Goal: Task Accomplishment & Management: Complete application form

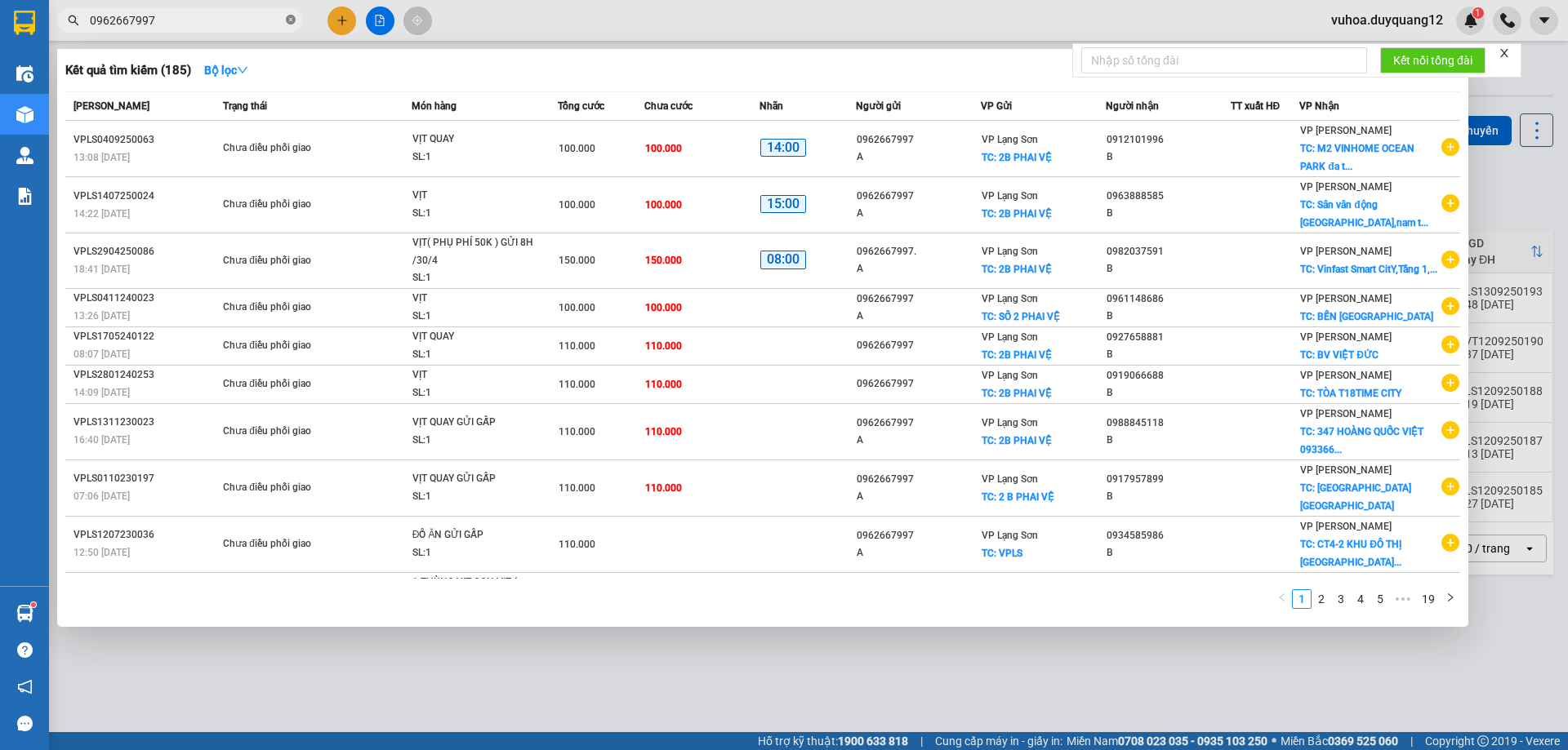
click at [293, 17] on icon "close-circle" at bounding box center [290, 19] width 10 height 10
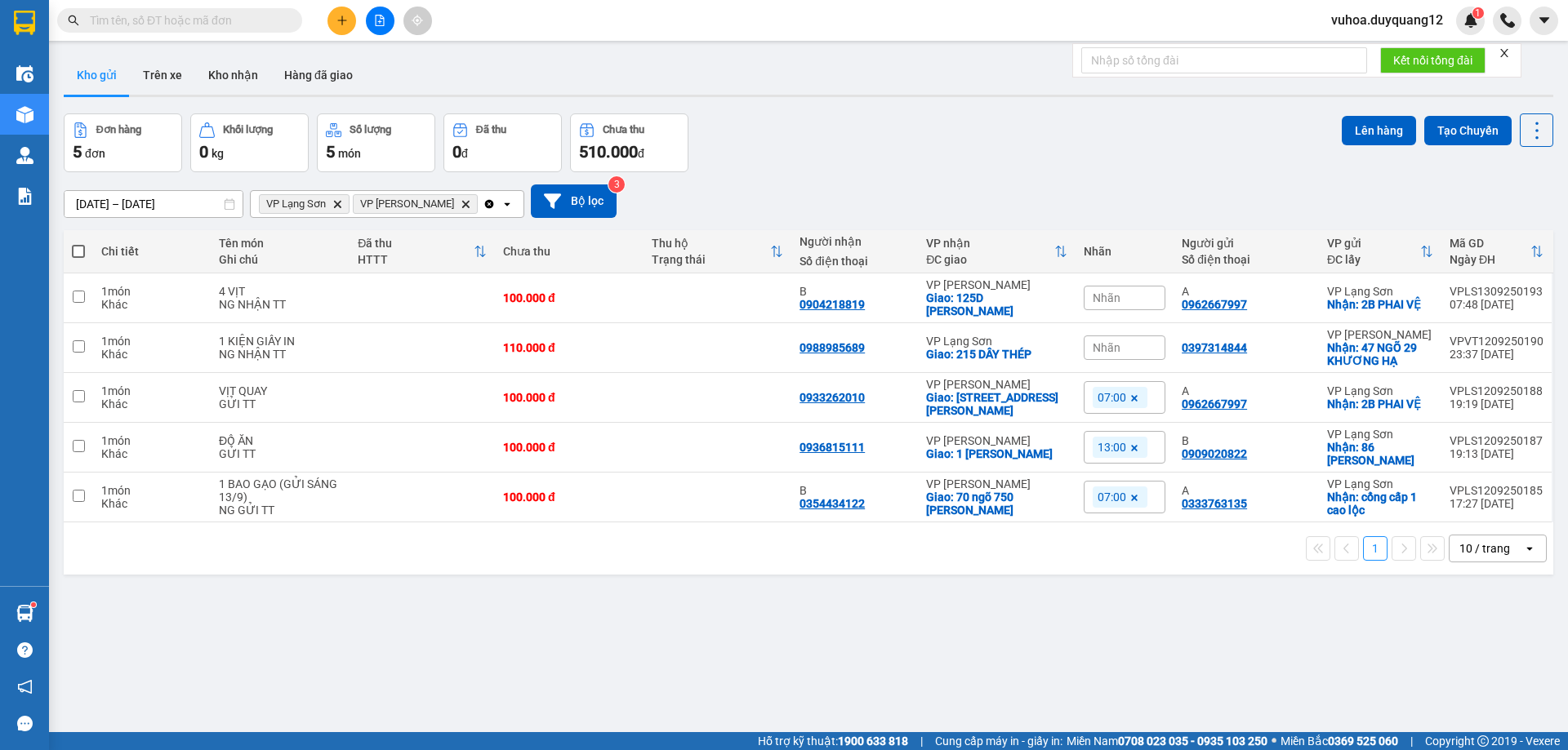
paste input "0931215188"
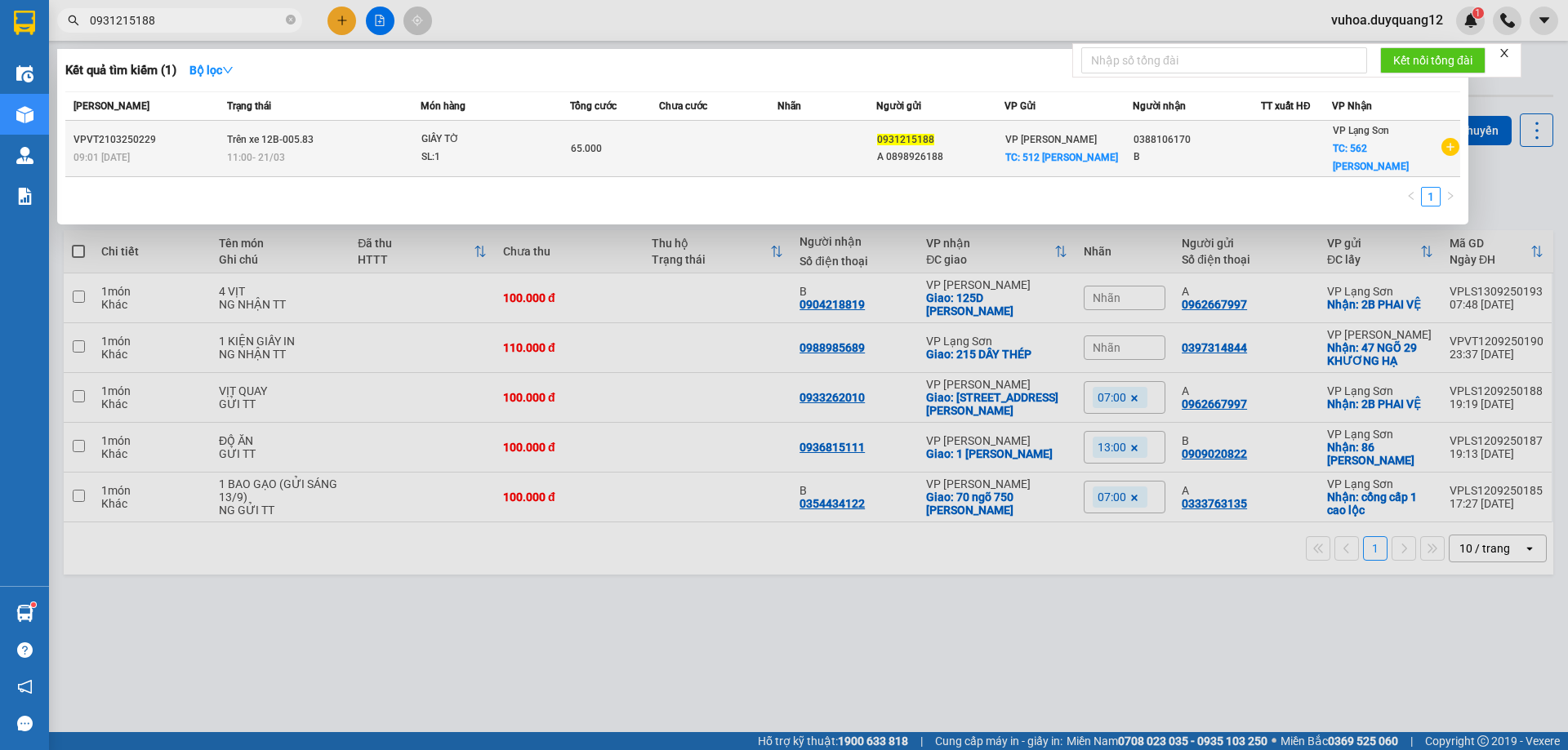
type input "0931215188"
click at [1224, 155] on div "B" at bounding box center [1197, 158] width 127 height 18
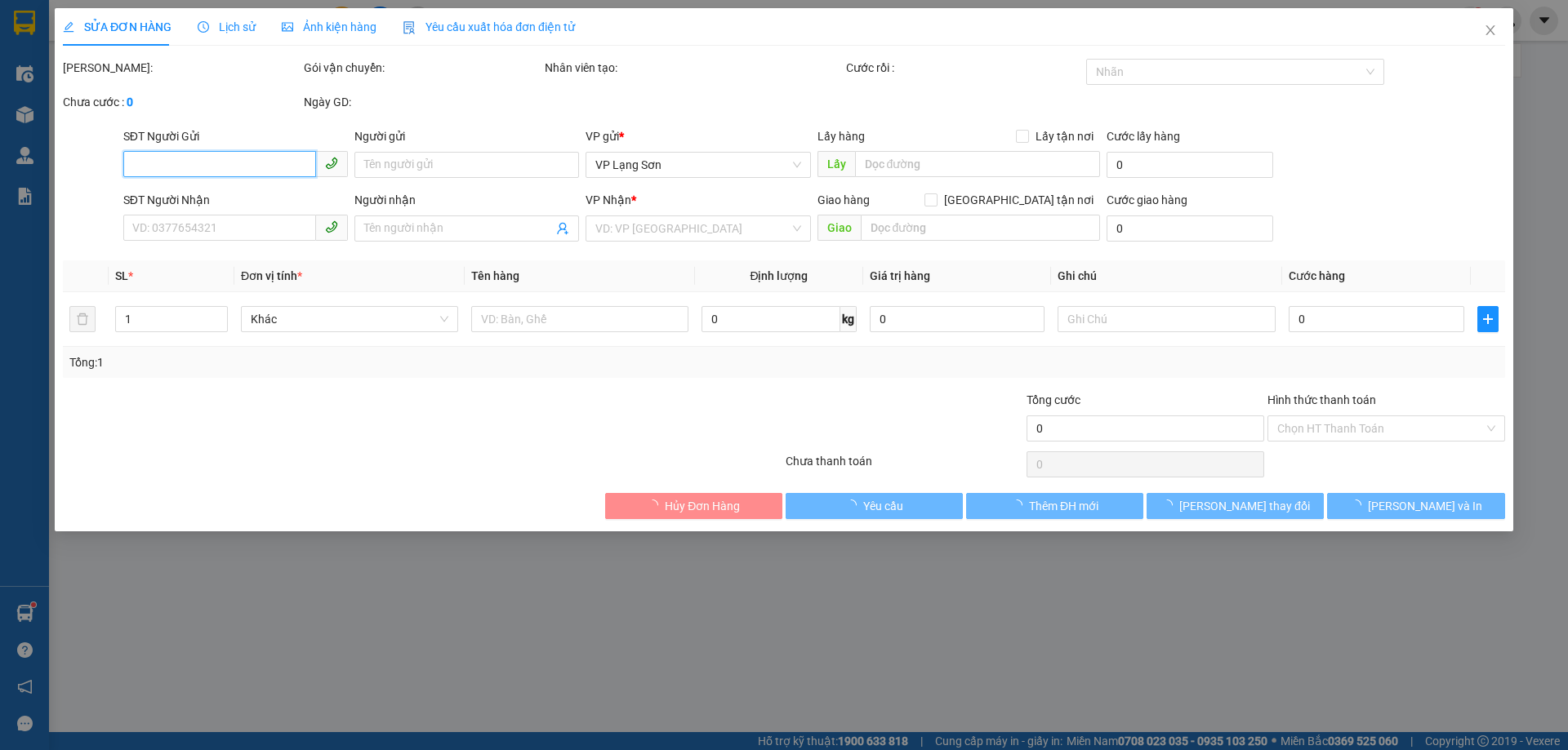
type input "0931215188"
type input "A 0898926188"
checkbox input "true"
type input "512 MINH KHAI"
type input "0388106170"
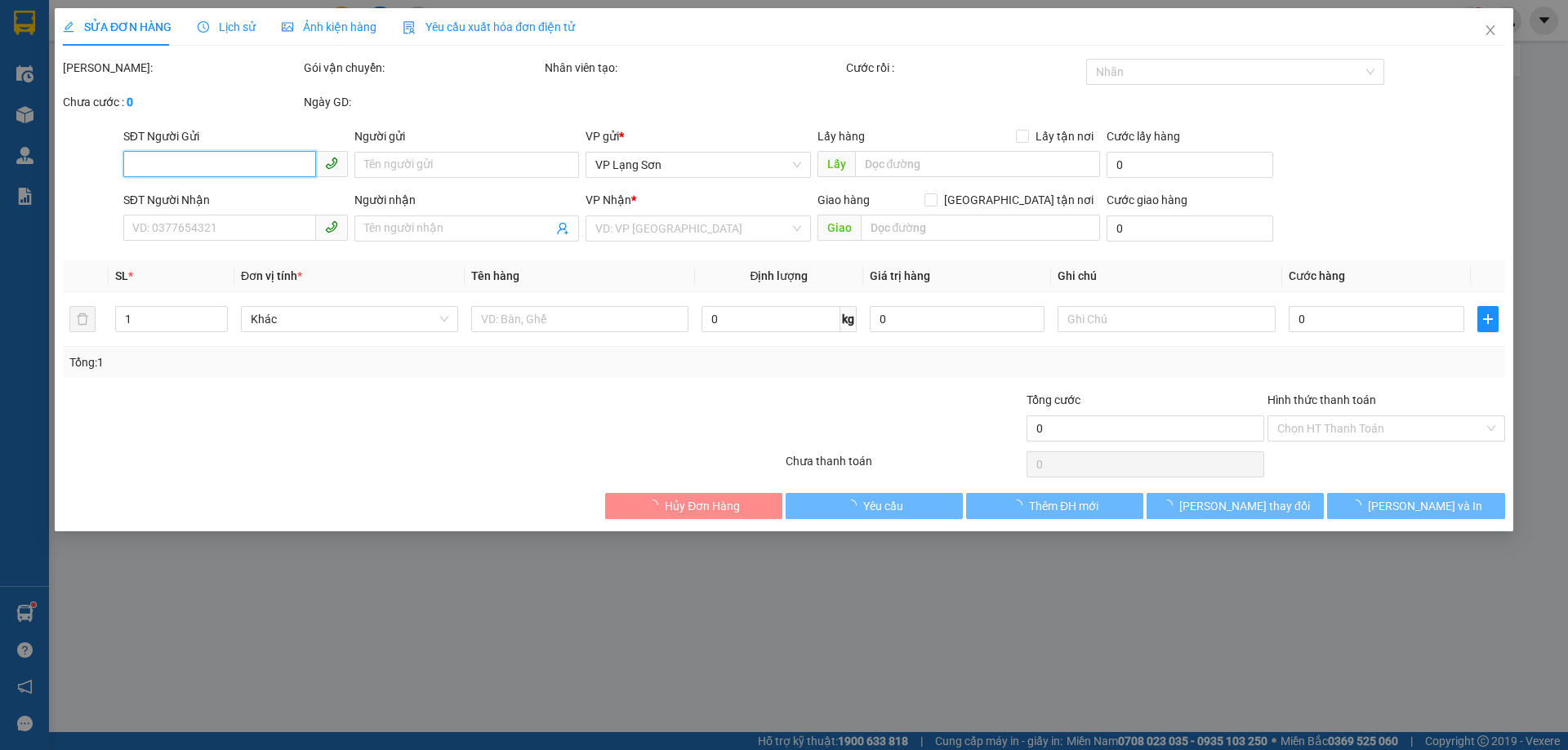
type input "B"
checkbox input "true"
type input "562 [PERSON_NAME]"
type input "65.000"
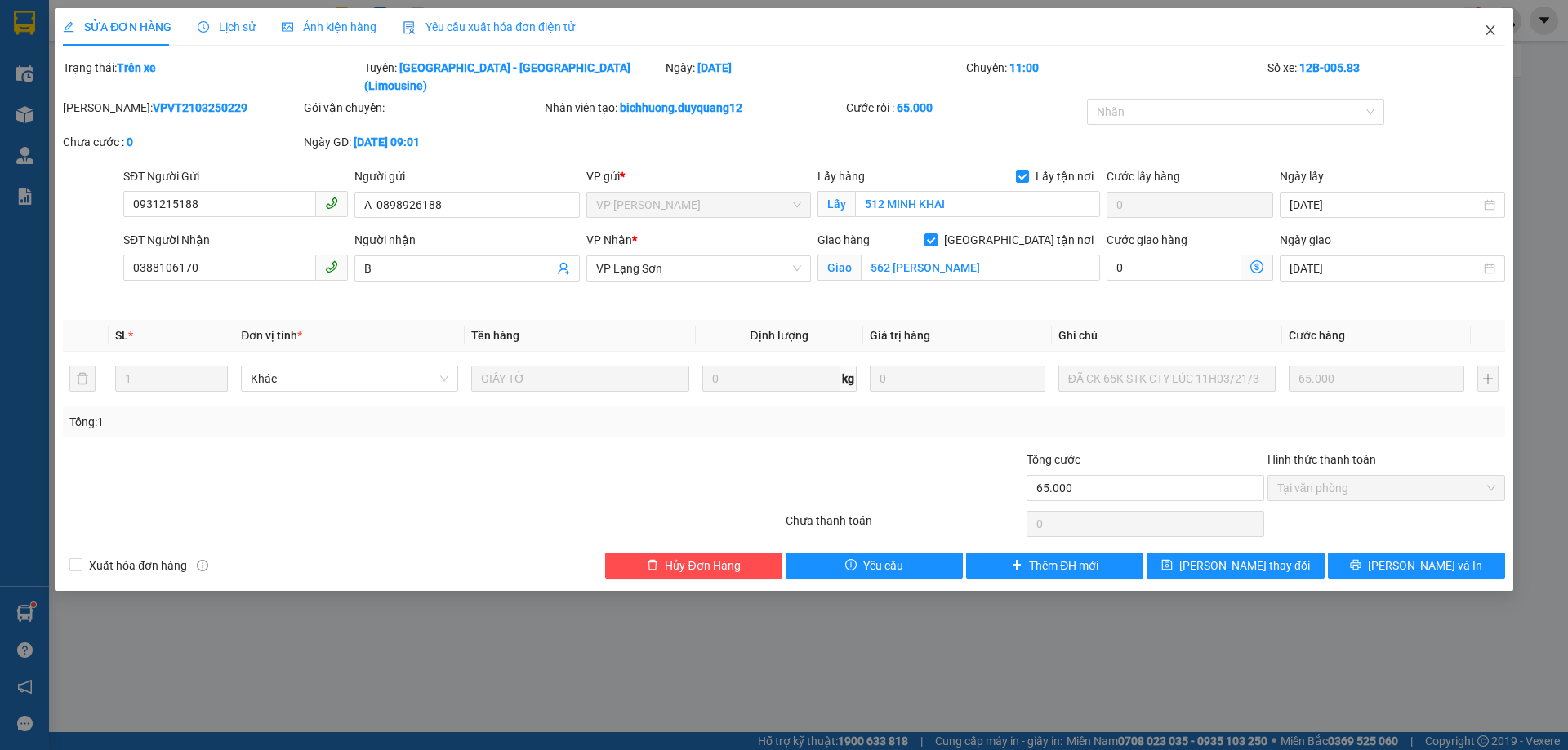
click at [1486, 37] on icon "close" at bounding box center [1490, 29] width 13 height 13
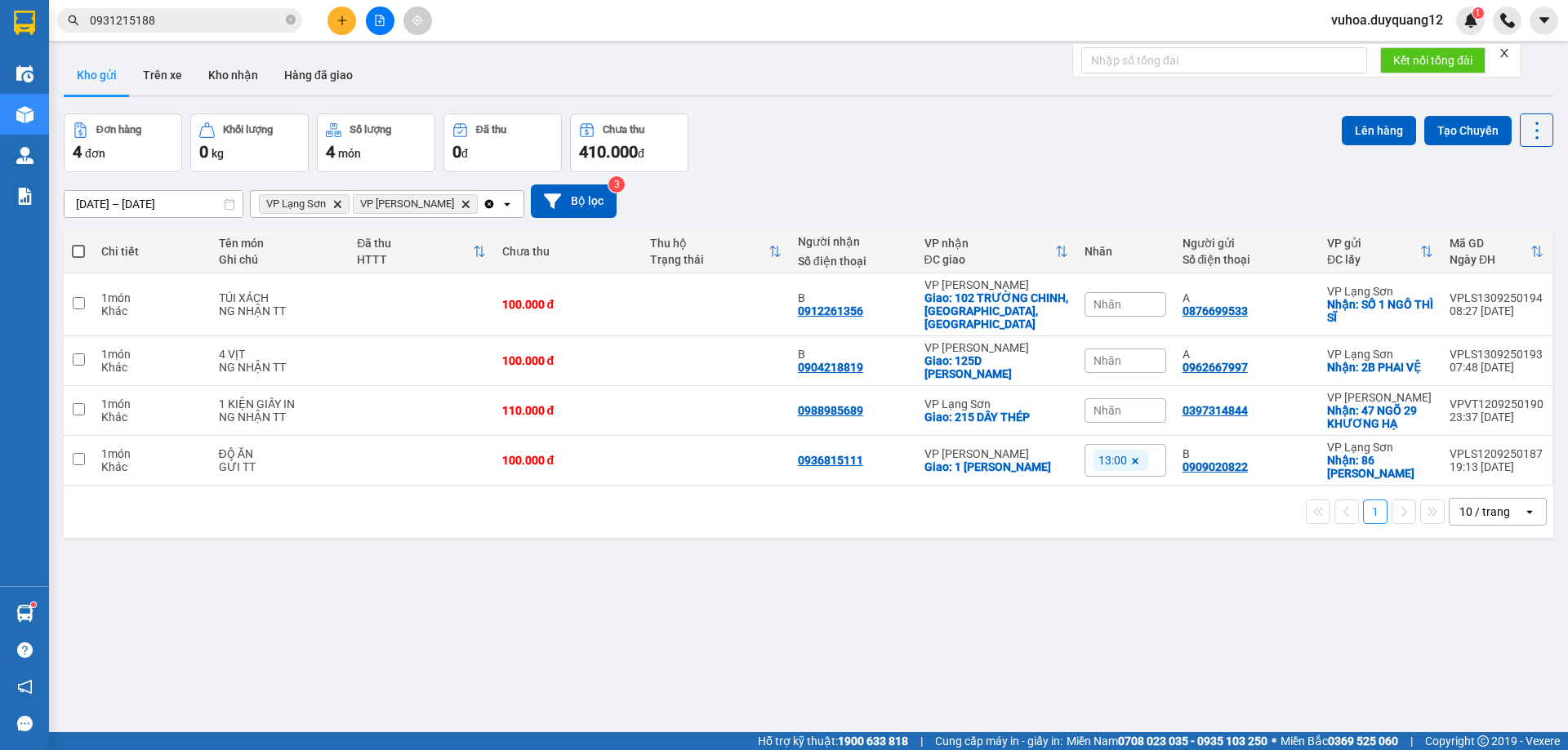
click at [179, 24] on input "0931215188" at bounding box center [186, 20] width 193 height 18
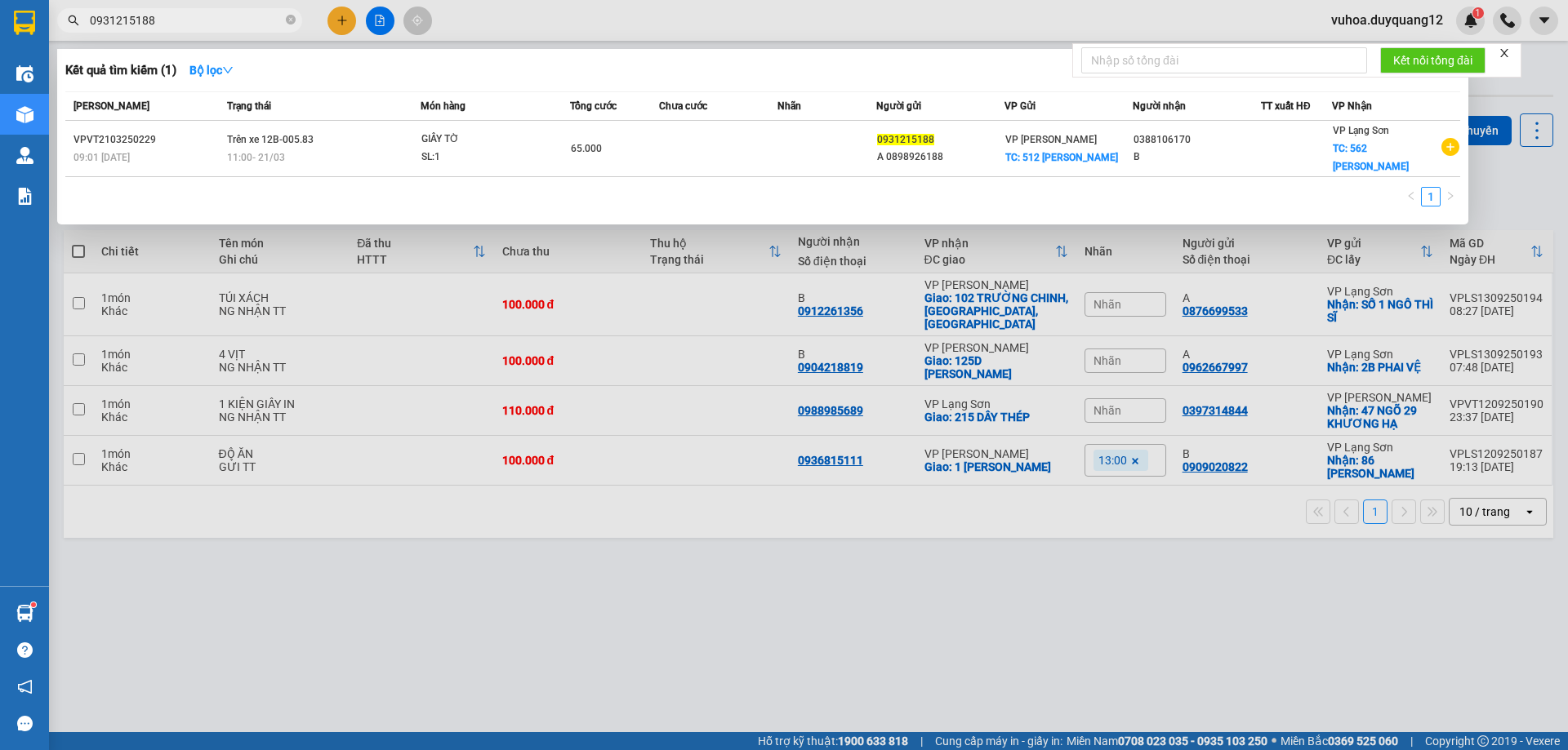
click at [935, 15] on div at bounding box center [784, 375] width 1568 height 750
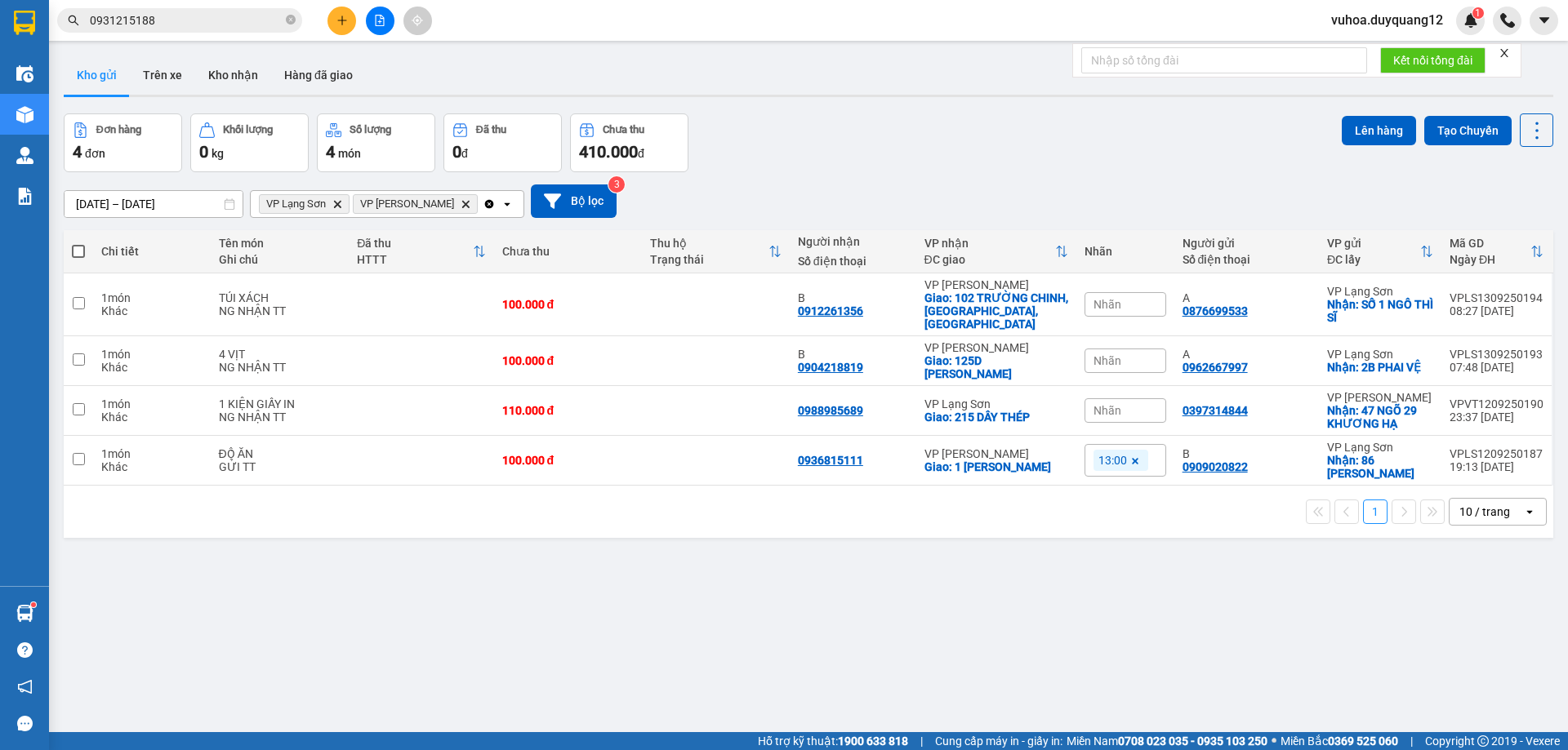
click at [857, 176] on div "[DATE] – [DATE] Press the down arrow key to interact with the calendar and sele…" at bounding box center [808, 202] width 1490 height 58
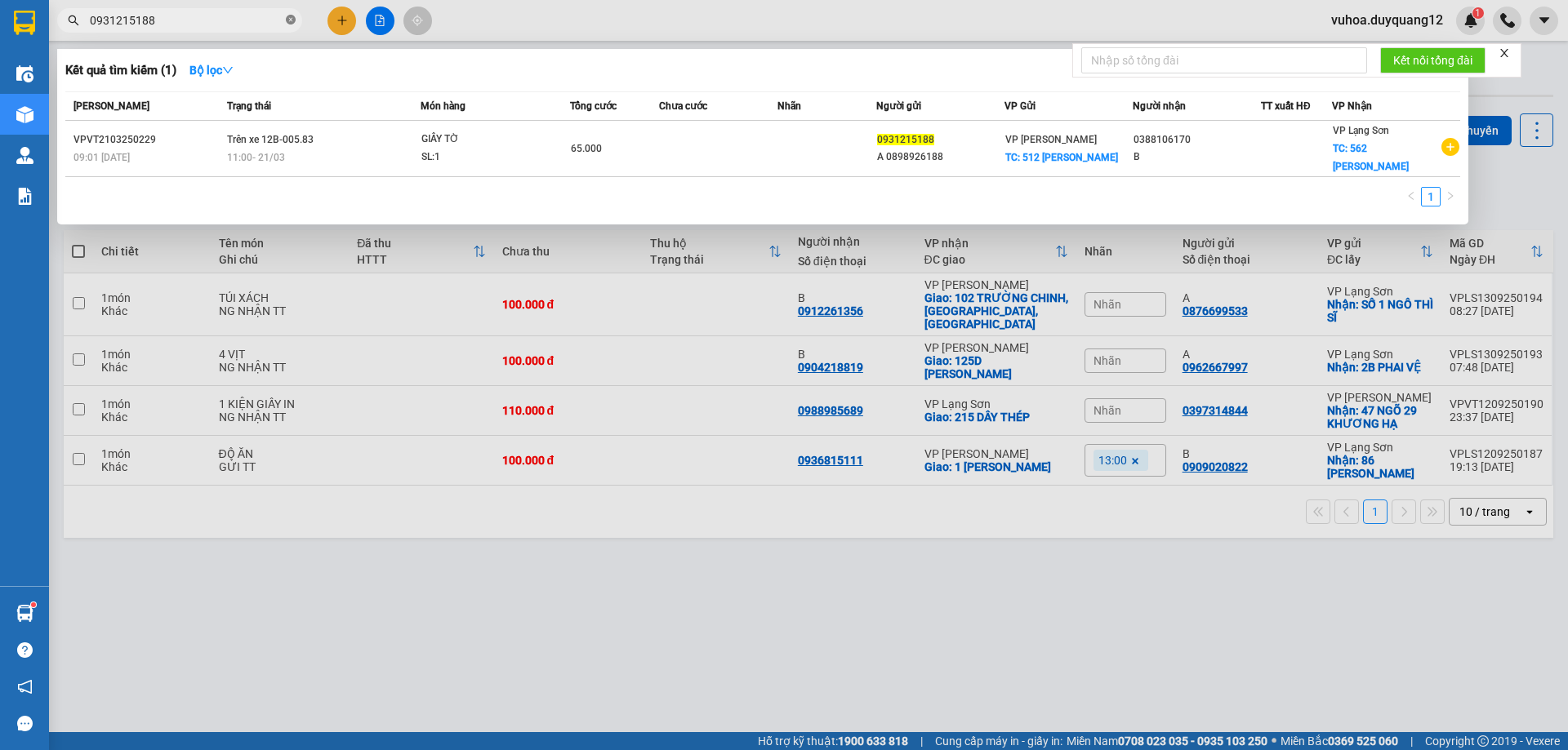
click at [293, 21] on icon "close-circle" at bounding box center [290, 19] width 10 height 10
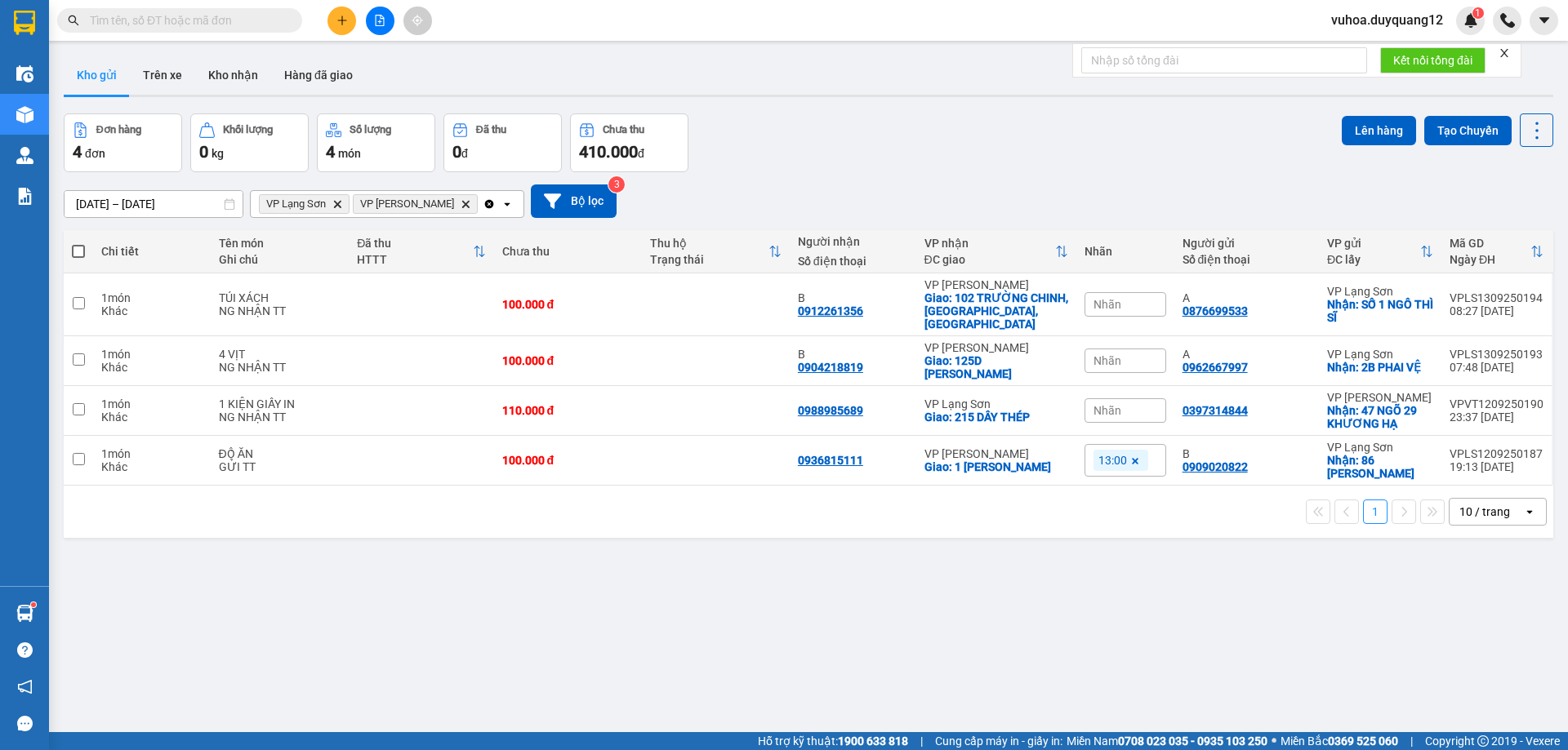
click at [339, 21] on icon "plus" at bounding box center [342, 20] width 12 height 12
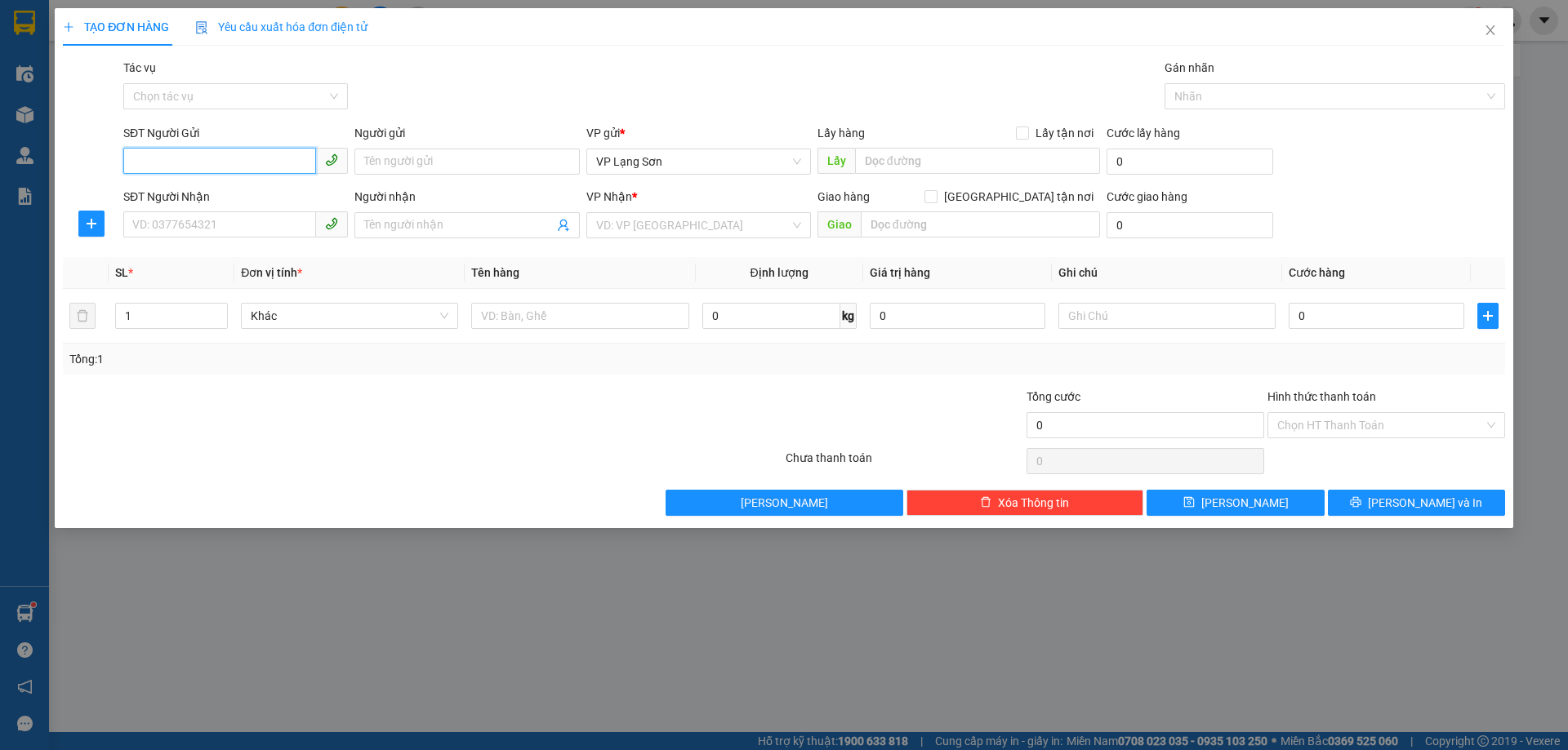
click at [225, 160] on input "SĐT Người Gửi" at bounding box center [220, 161] width 193 height 26
type input "0979850839"
click at [176, 200] on div "0979850839 - A" at bounding box center [236, 194] width 205 height 18
type input "A"
checkbox input "true"
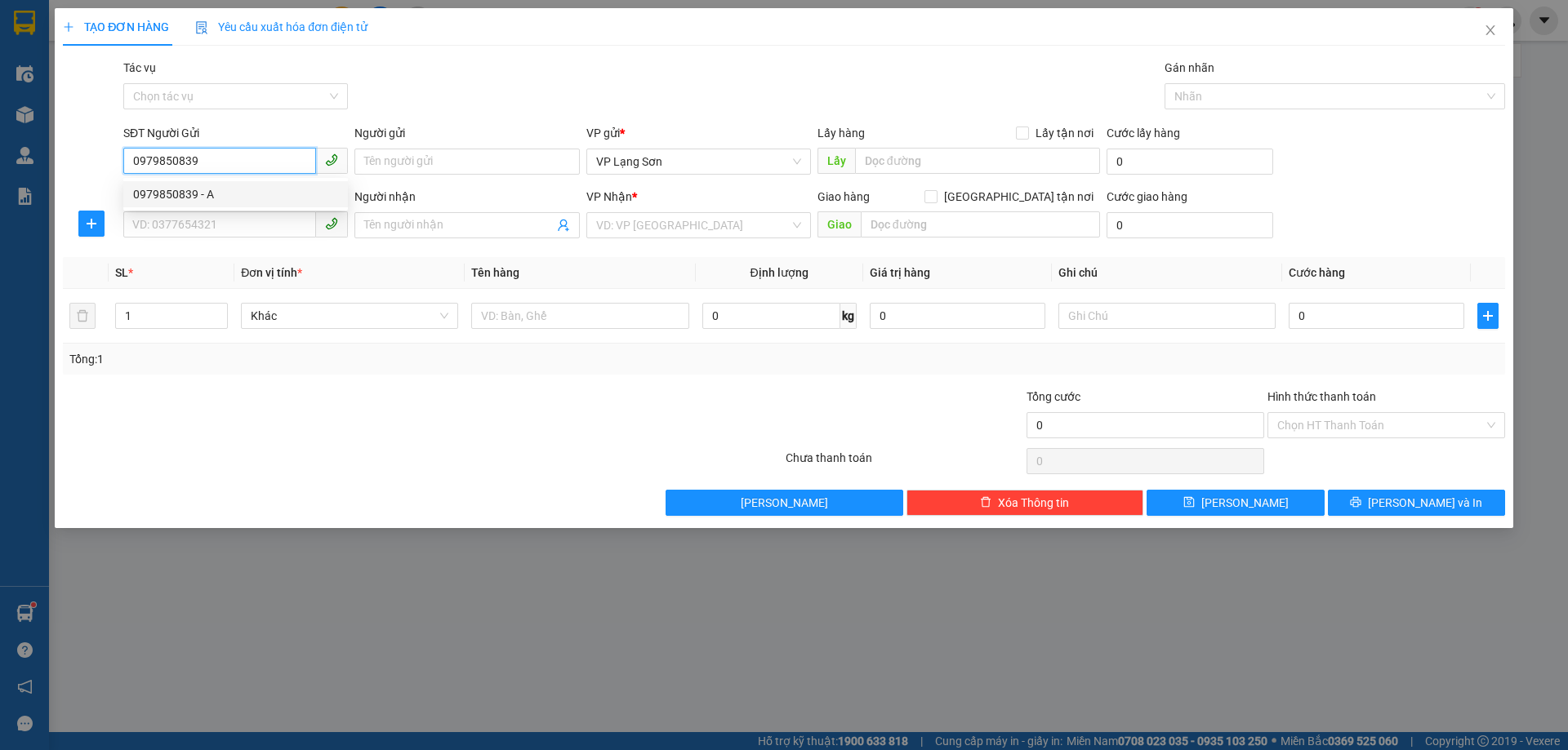
type input "VPLS"
type input "0979850839"
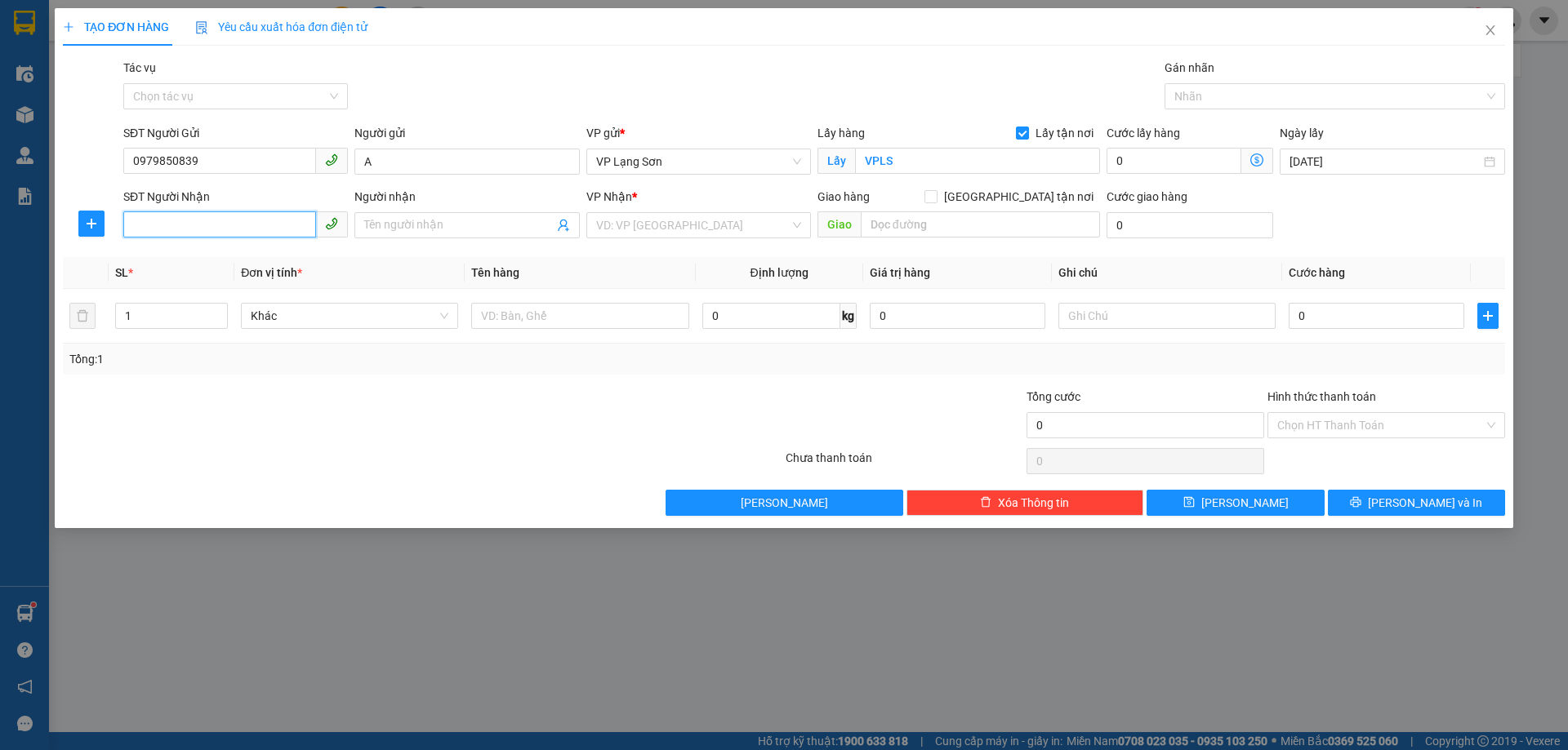
click at [232, 234] on input "SĐT Người Nhận" at bounding box center [220, 224] width 193 height 26
click at [263, 221] on input "SĐT Người Nhận" at bounding box center [220, 224] width 193 height 26
type input "0982048008"
click at [169, 254] on div "0982048008 - B" at bounding box center [236, 258] width 205 height 18
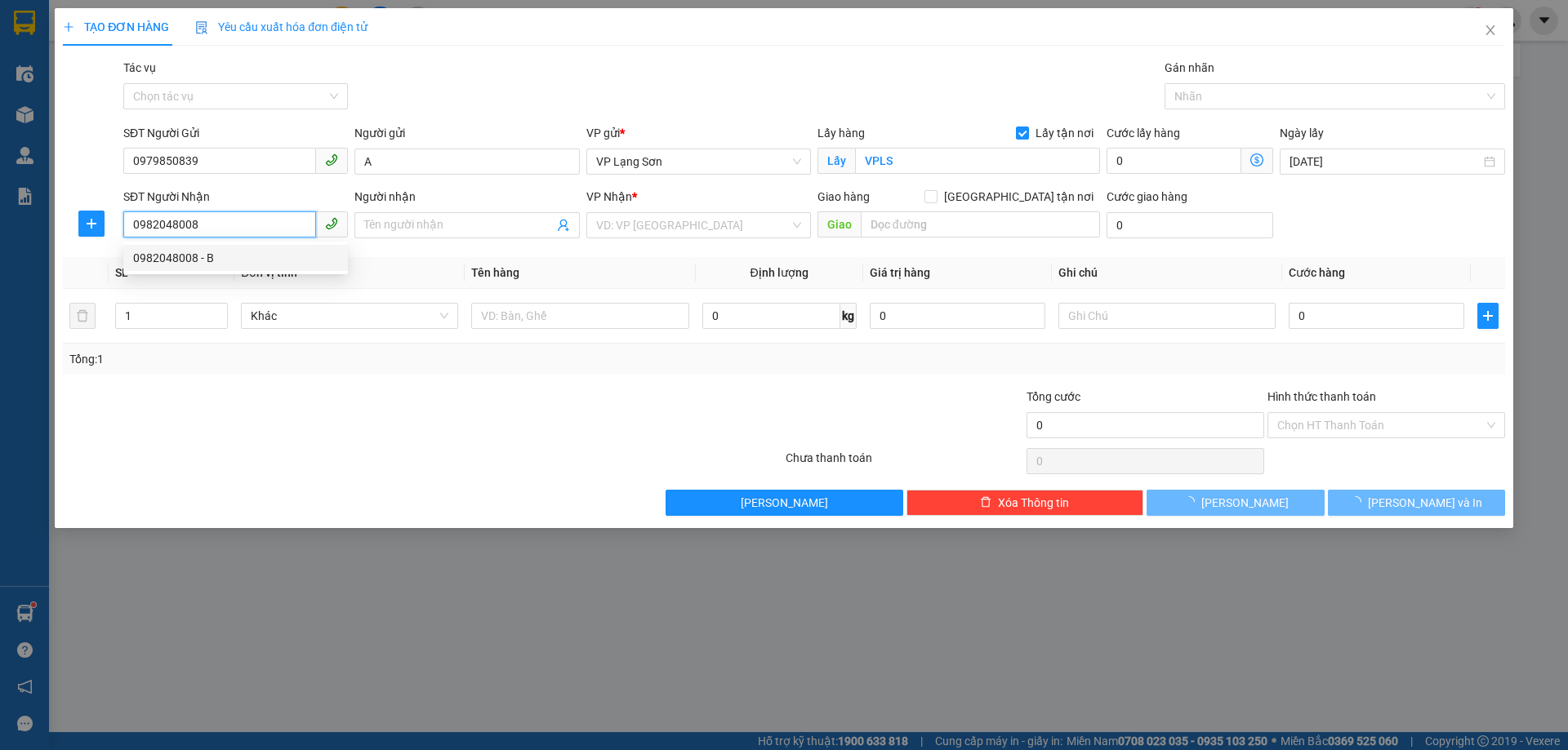
type input "B"
checkbox input "true"
type input "HV HẬU CẦN,[GEOGRAPHIC_DATA],[GEOGRAPHIC_DATA]"
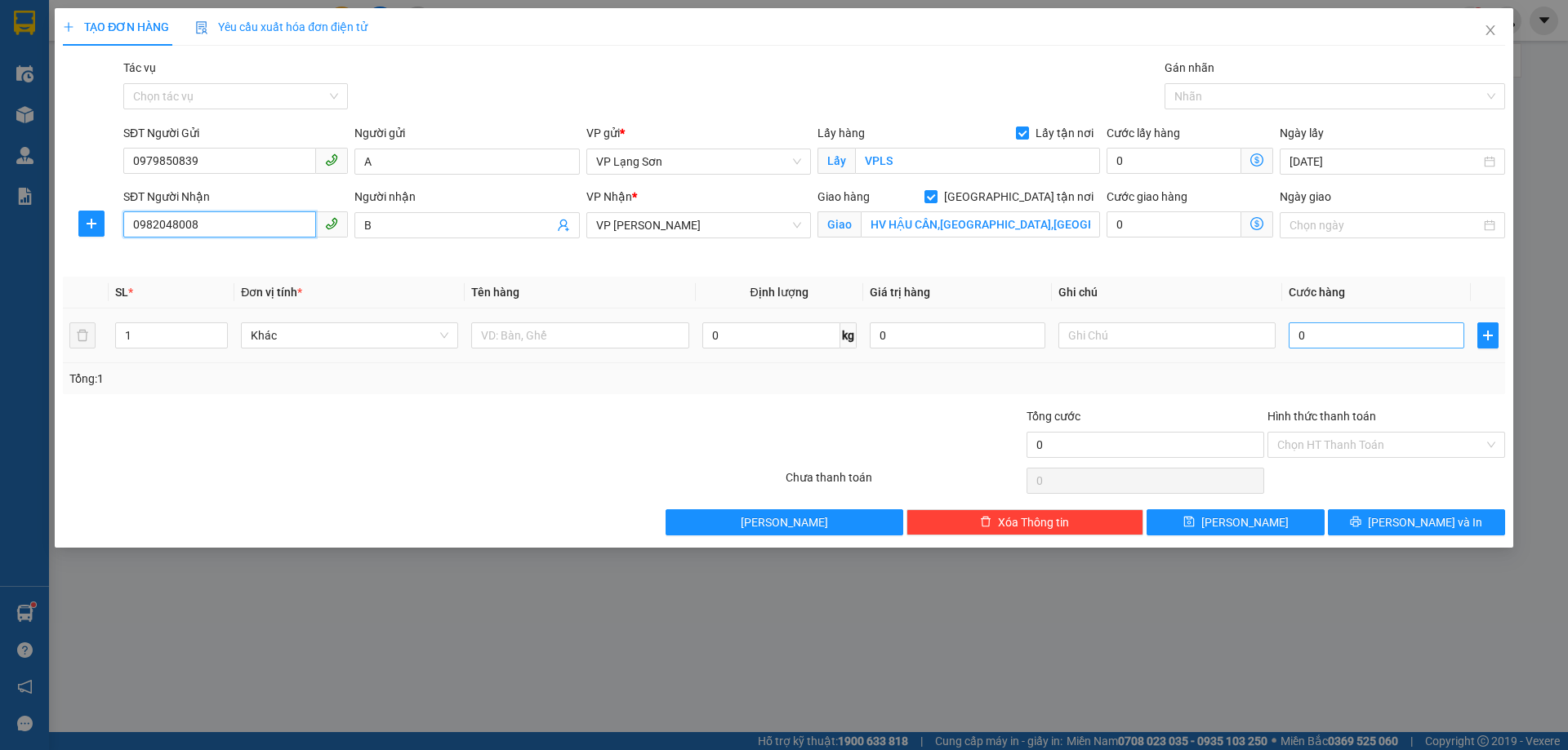
type input "0982048008"
click at [1335, 329] on input "0" at bounding box center [1377, 335] width 175 height 26
type input "1"
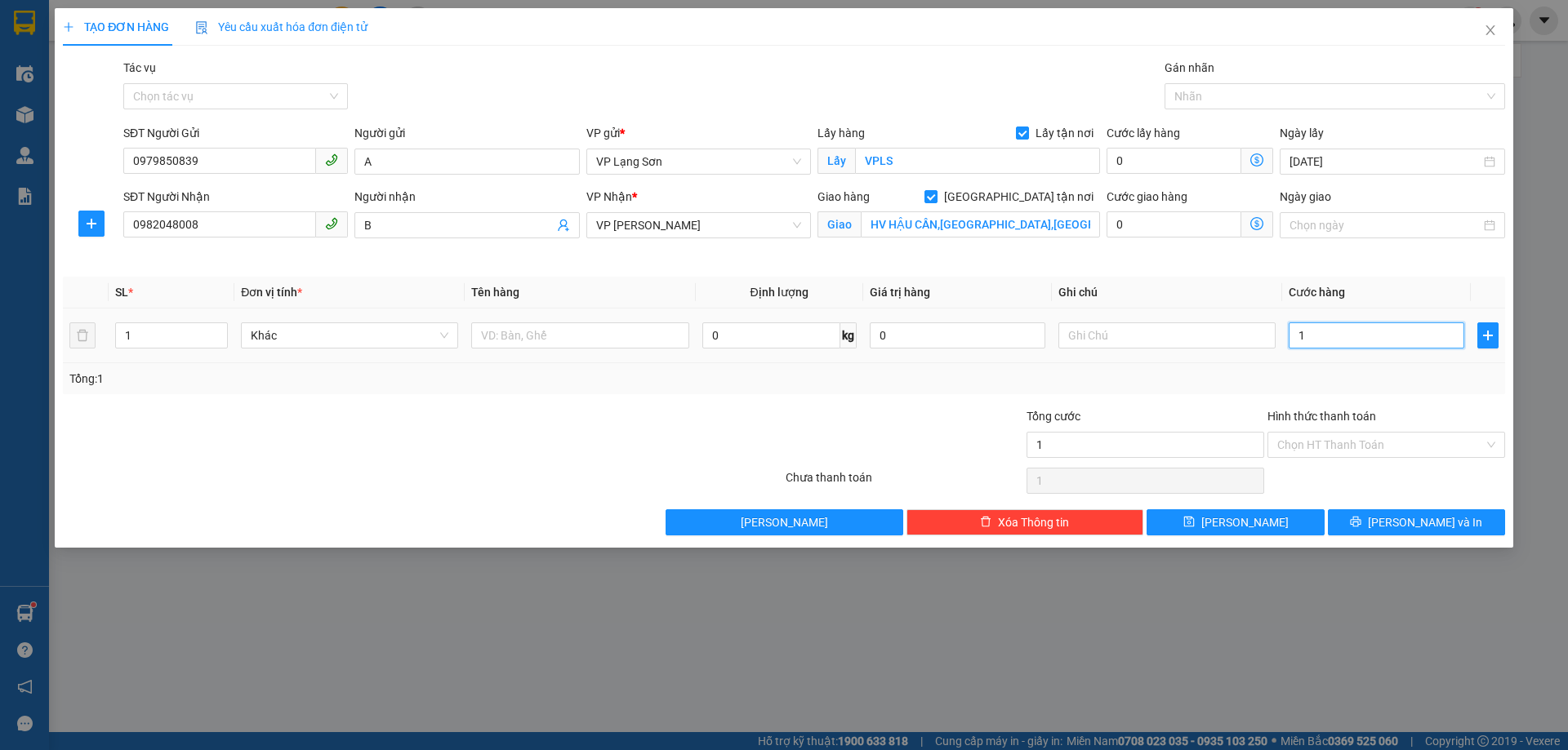
type input "10"
type input "100"
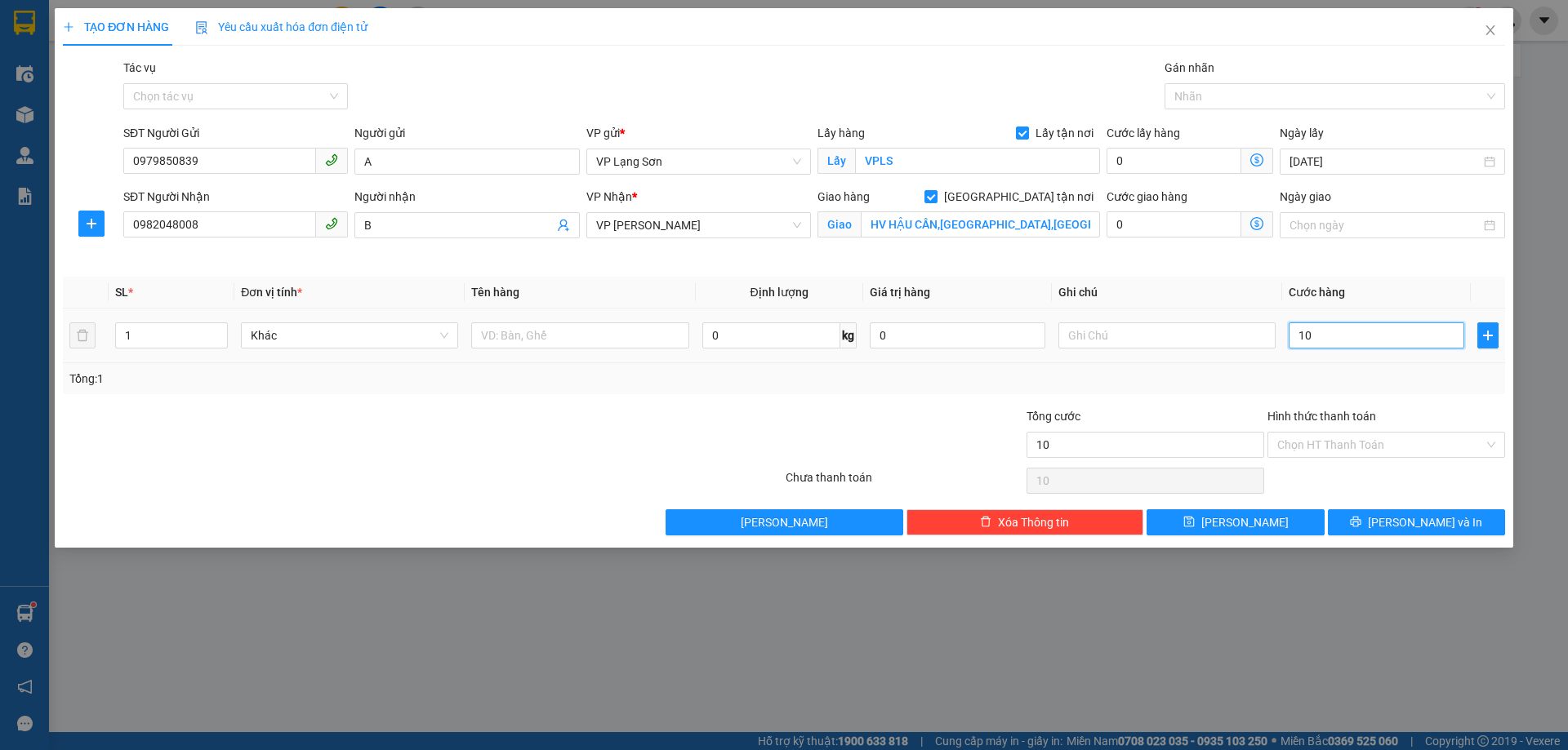
type input "100"
type input "100.000"
click at [1013, 232] on input "HV HẬU CẦN,[GEOGRAPHIC_DATA],[GEOGRAPHIC_DATA]" at bounding box center [980, 224] width 240 height 26
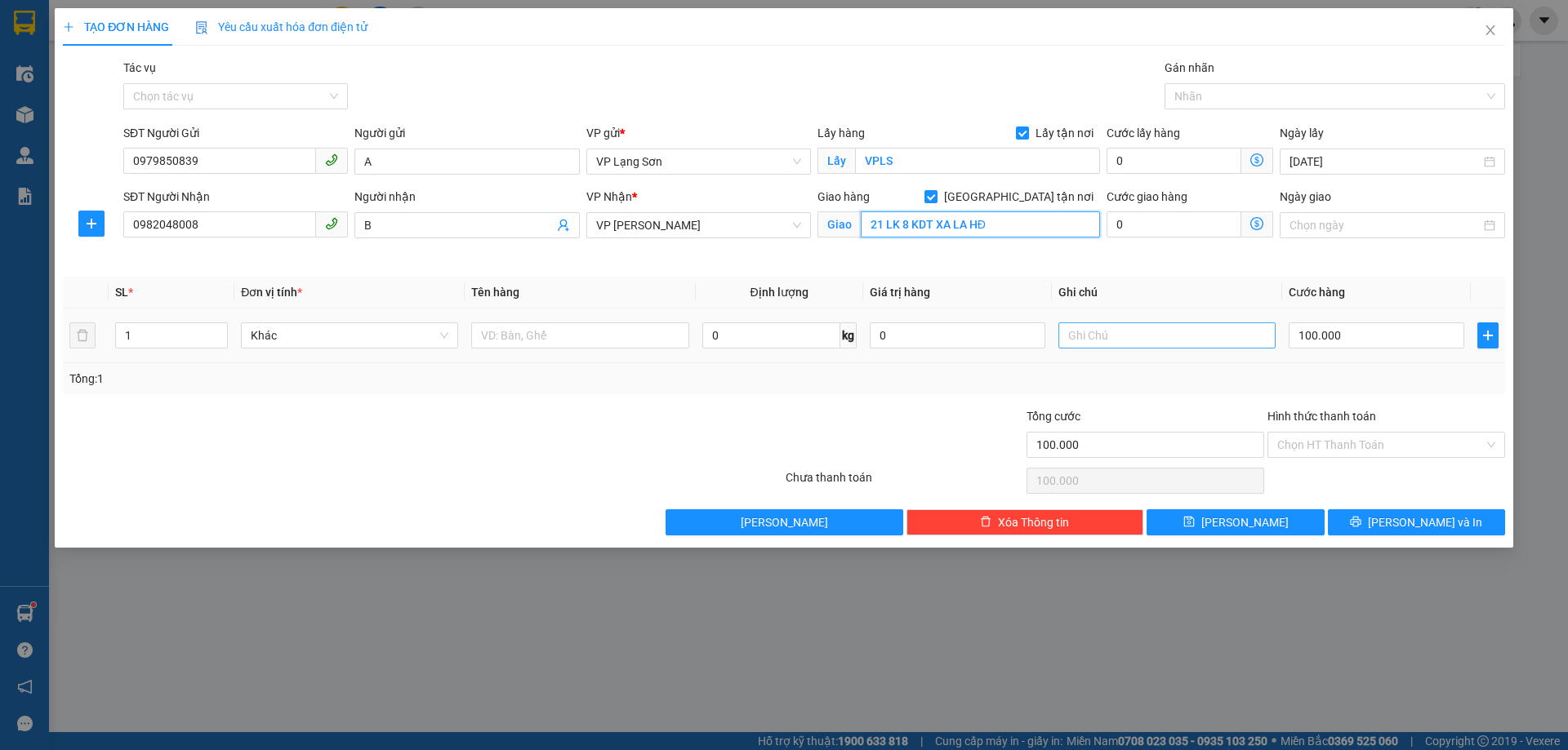
type input "21 LK 8 KDT XA LA HĐ"
click at [1100, 340] on input "text" at bounding box center [1166, 335] width 217 height 26
type input "G"
type input "GỦI TT"
click at [594, 343] on input "text" at bounding box center [580, 335] width 217 height 26
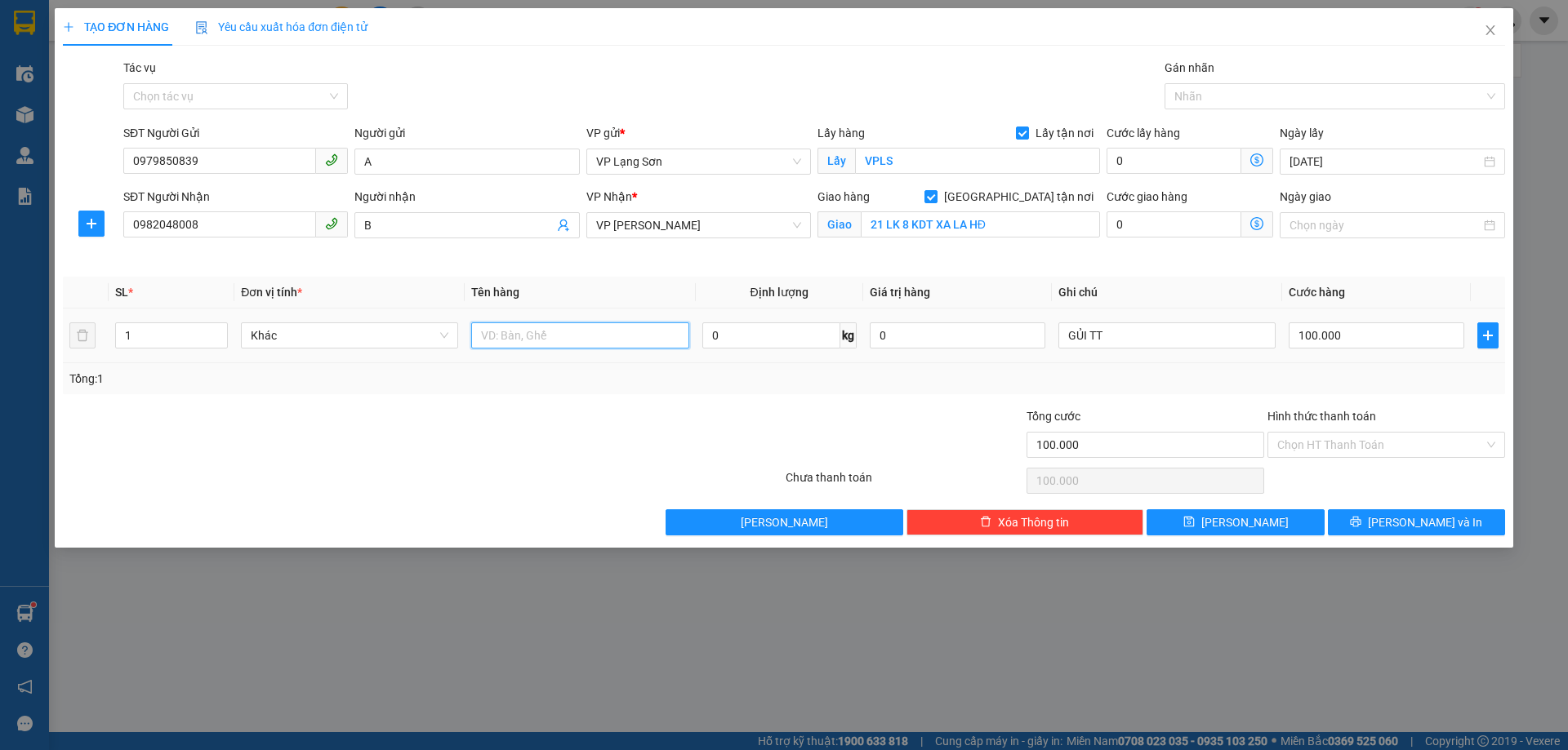
type input "D"
type input "ĐỒ ĂN"
click at [1175, 522] on button "[PERSON_NAME]" at bounding box center [1236, 522] width 177 height 26
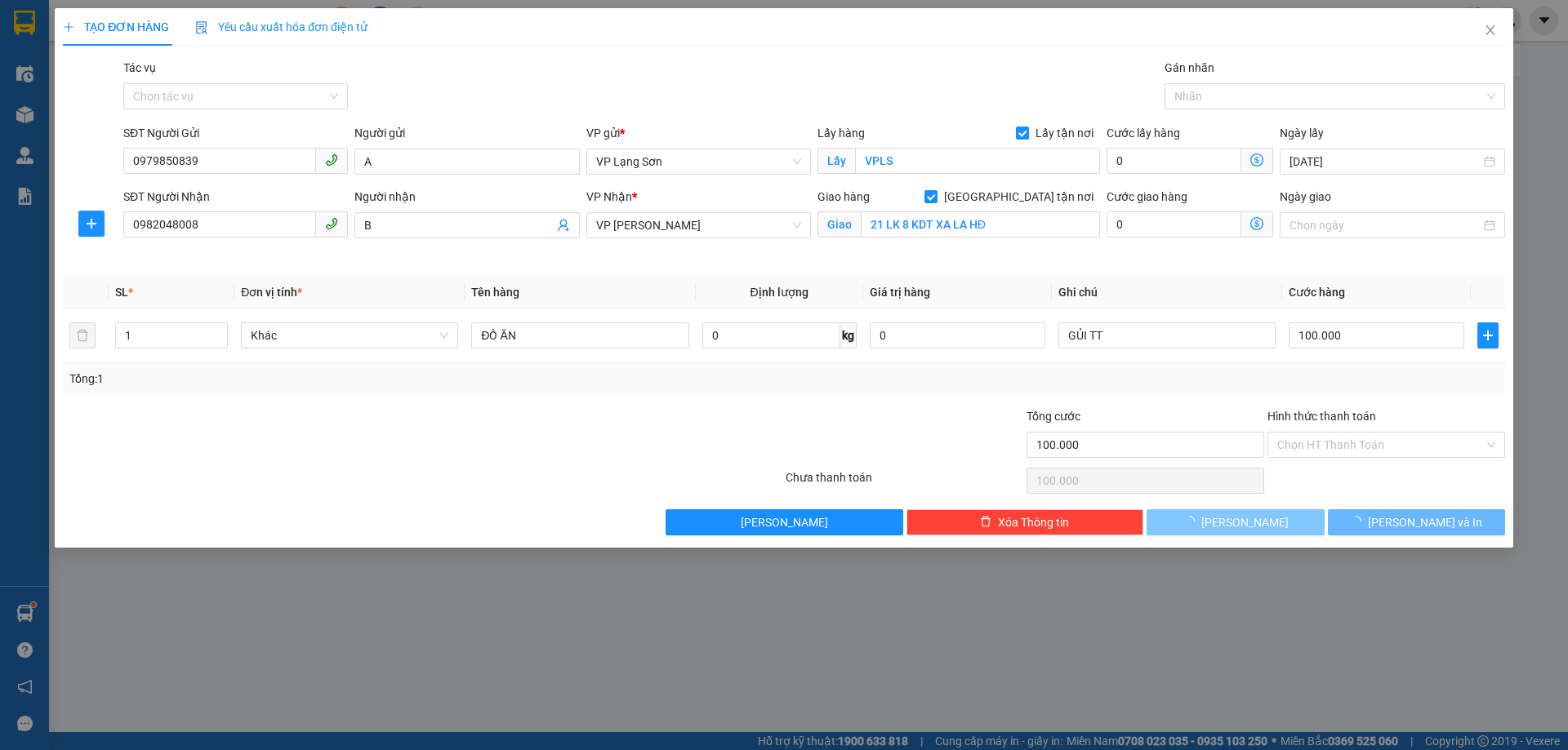
checkbox input "false"
type input "0"
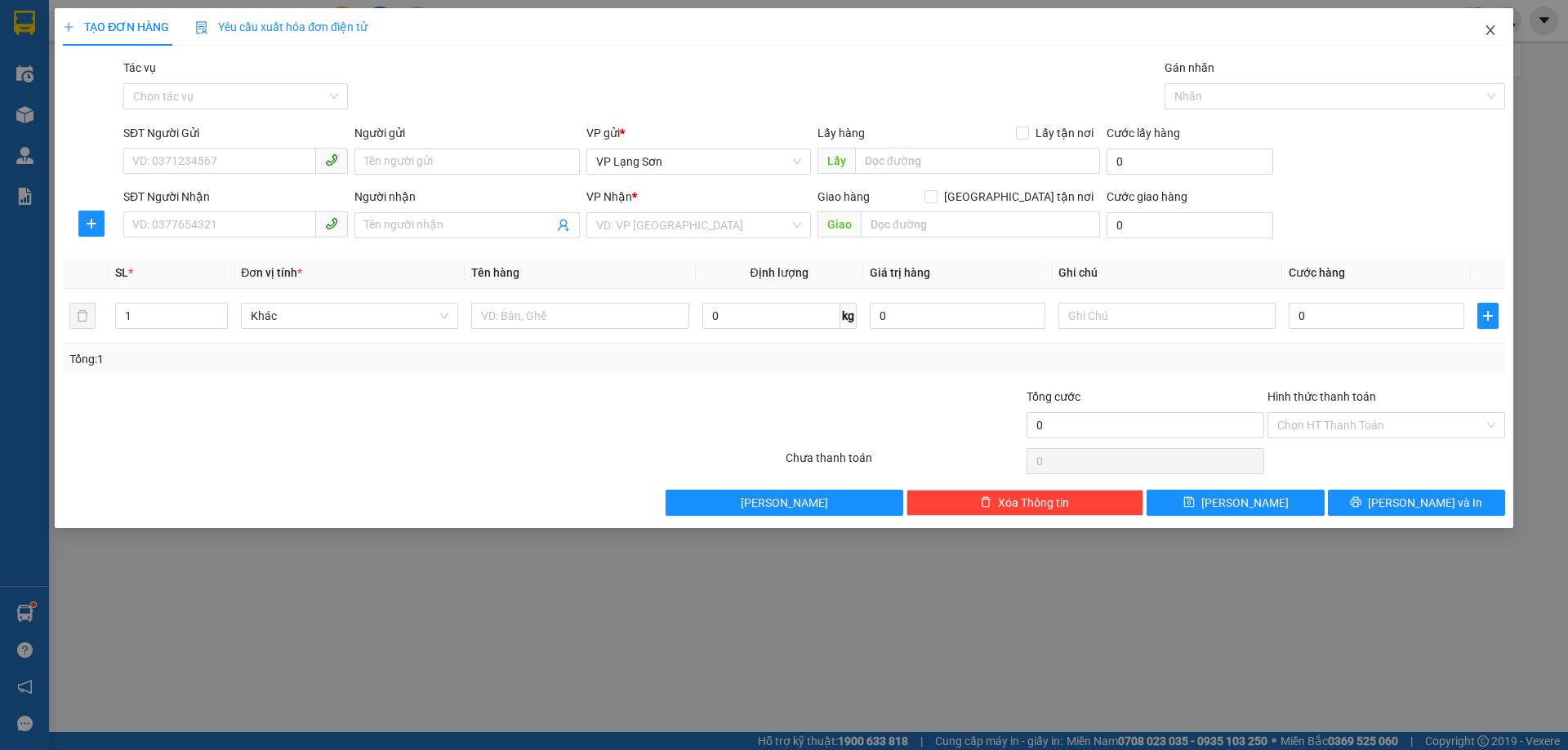
click at [1492, 38] on span "Close" at bounding box center [1490, 30] width 46 height 46
